Goal: Manage account settings

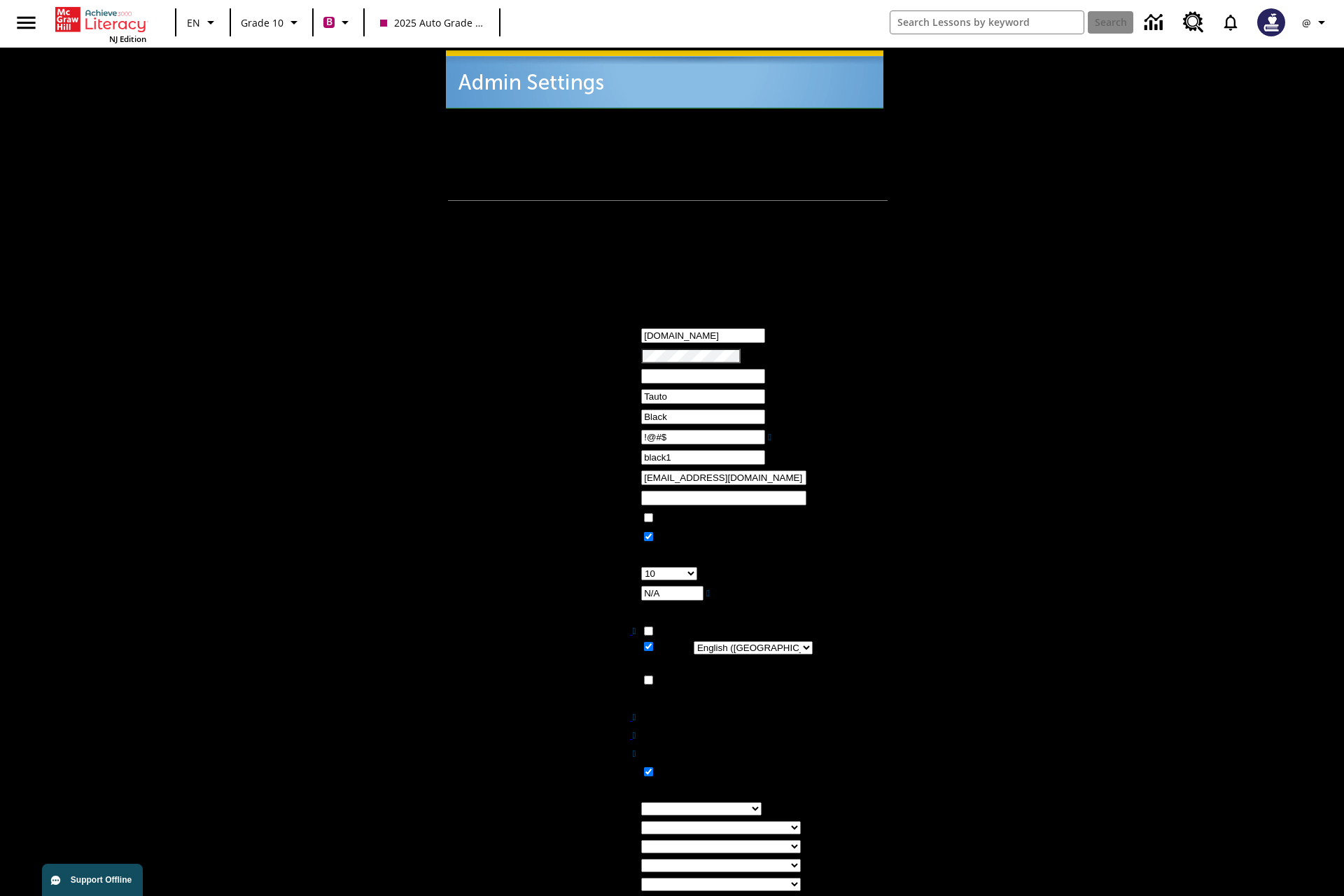
type input "!@#$"
click at [1316, 22] on icon "Profile/Settings" at bounding box center [1321, 22] width 17 height 17
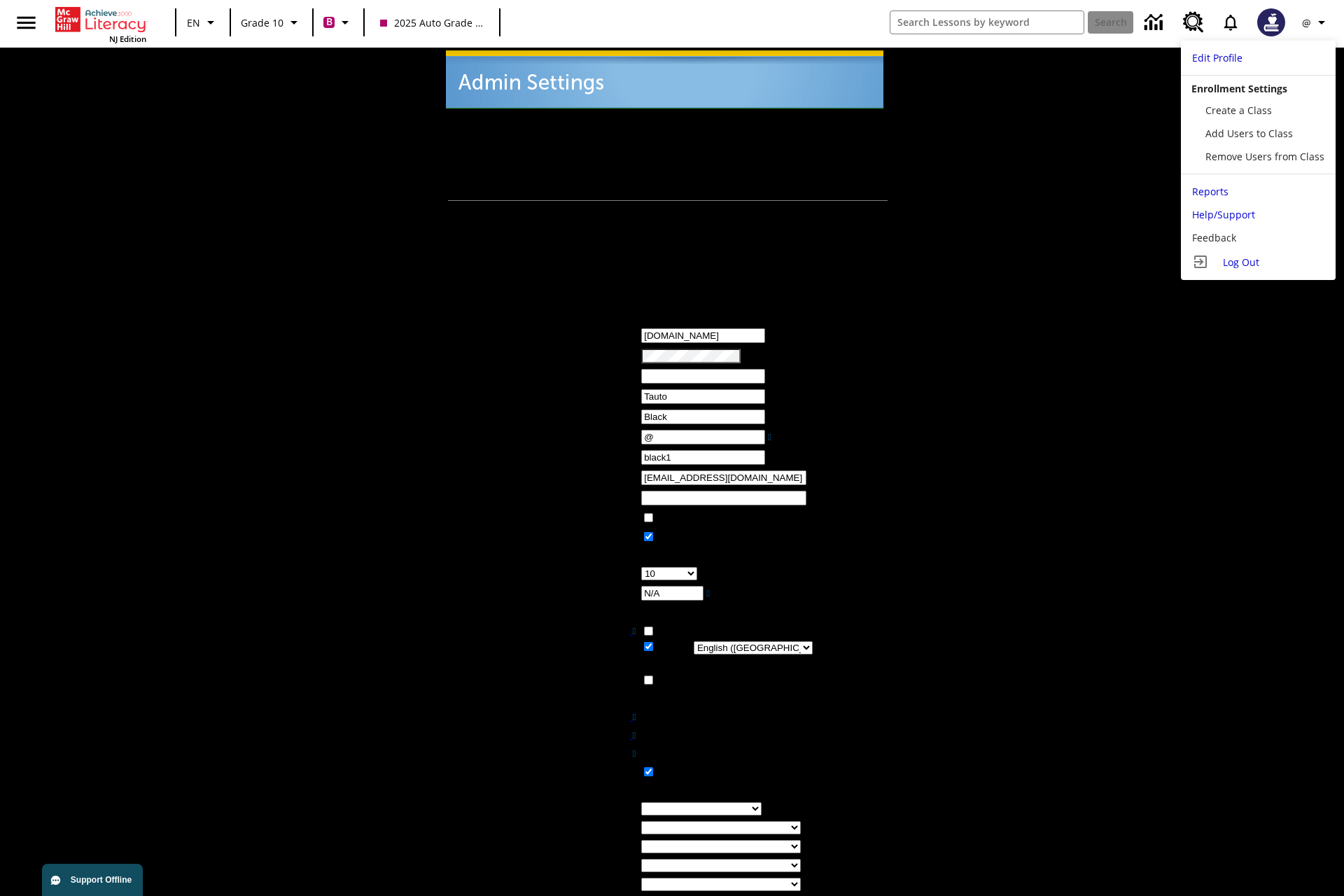
click at [1256, 262] on span "Log Out" at bounding box center [1241, 262] width 36 height 13
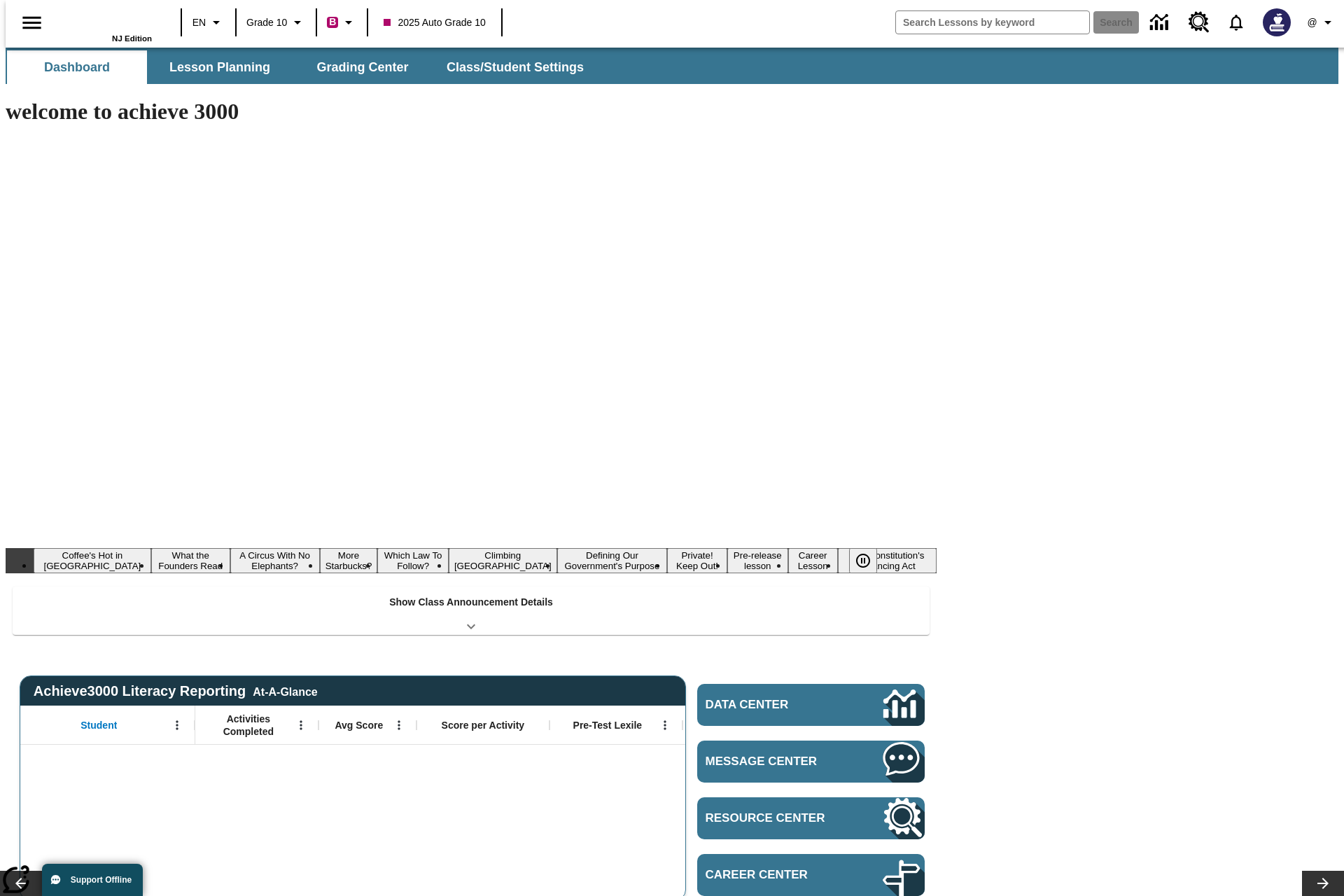
type input "-1"
